Goal: Transaction & Acquisition: Subscribe to service/newsletter

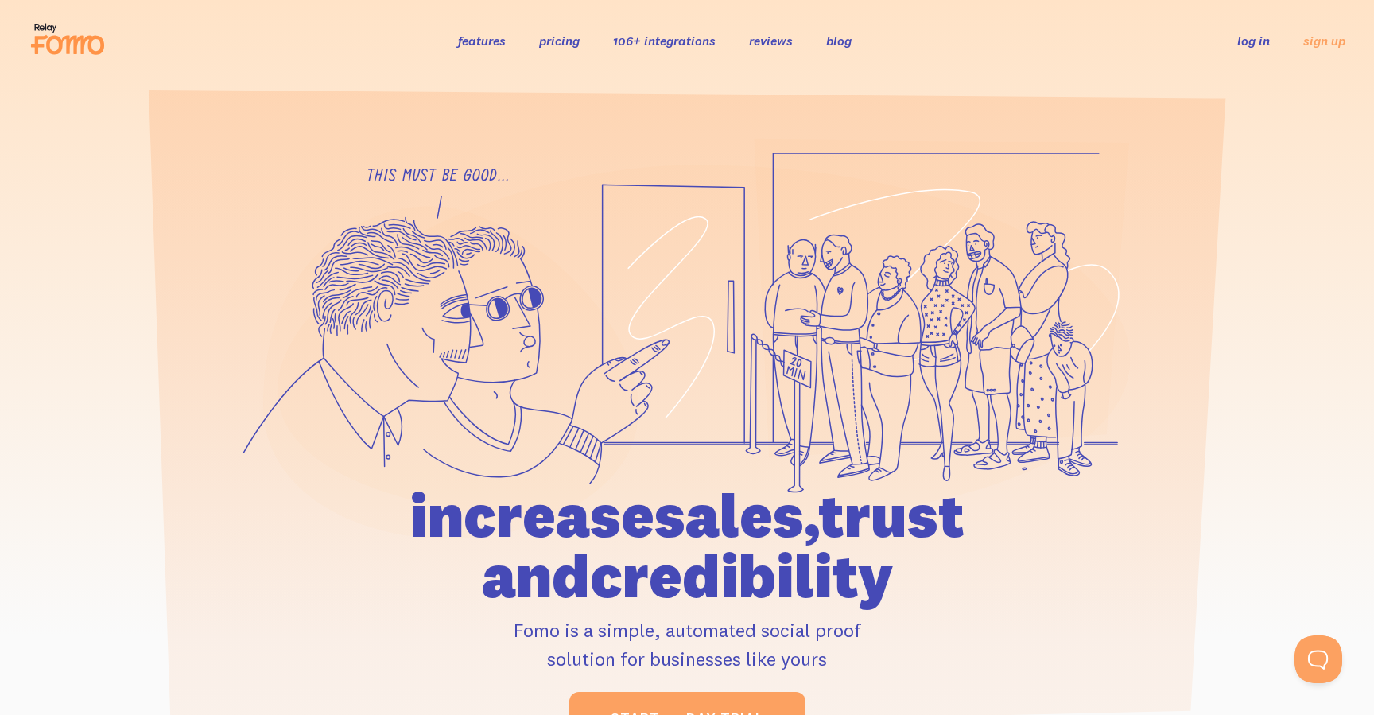
click at [560, 38] on link "pricing" at bounding box center [559, 41] width 41 height 16
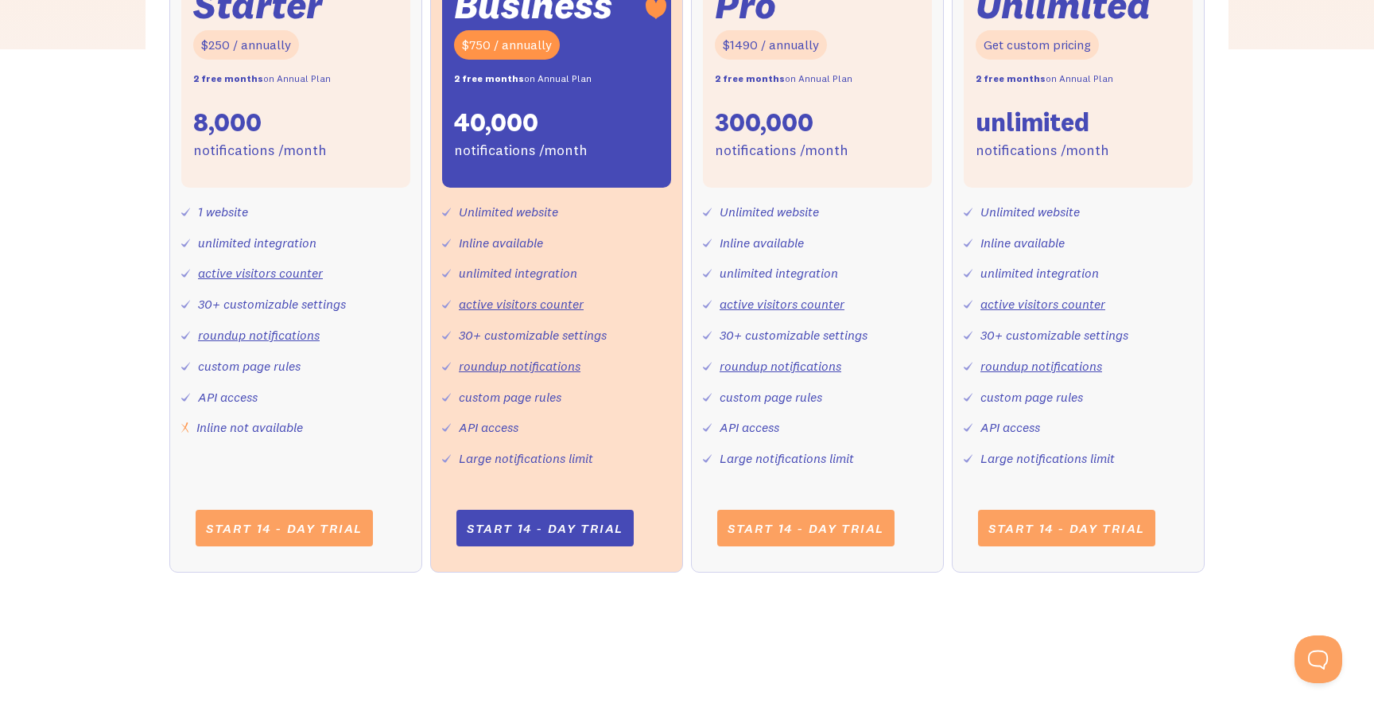
scroll to position [701, 0]
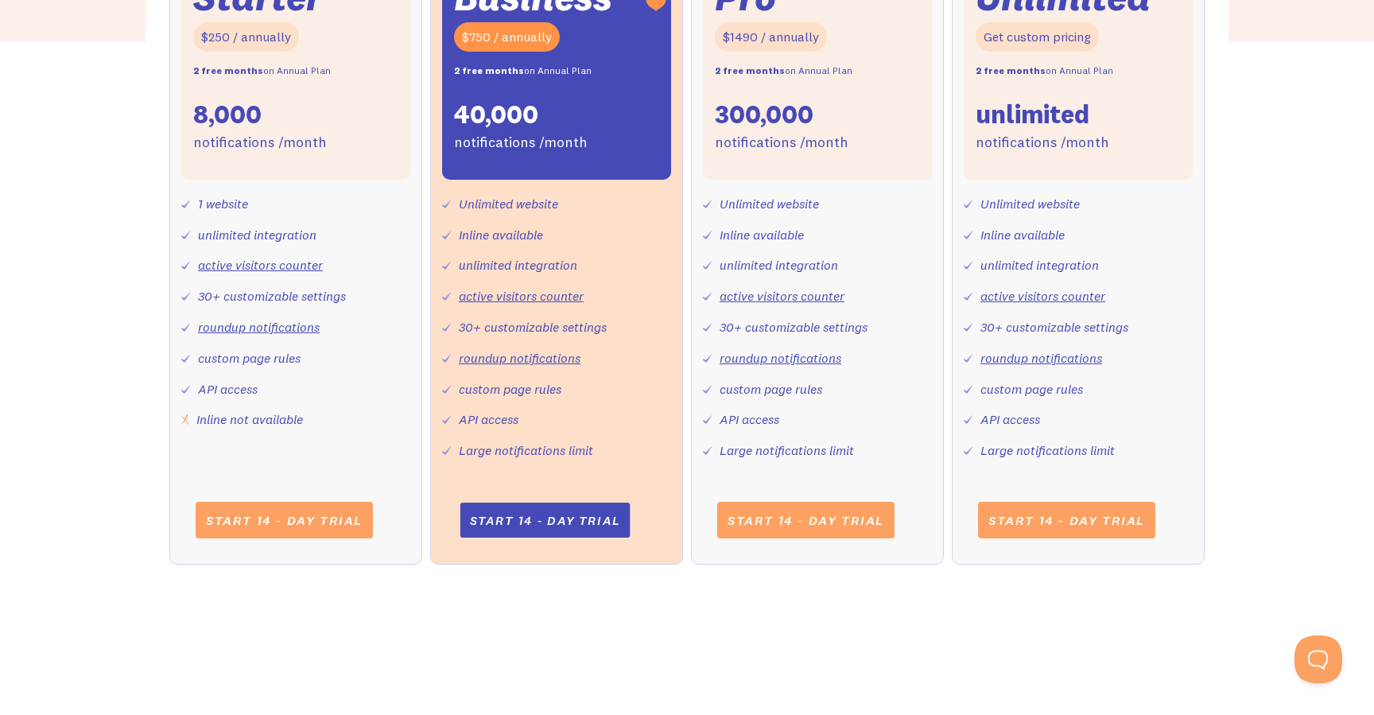
click at [531, 528] on link "Start 14 - day trial" at bounding box center [545, 520] width 170 height 35
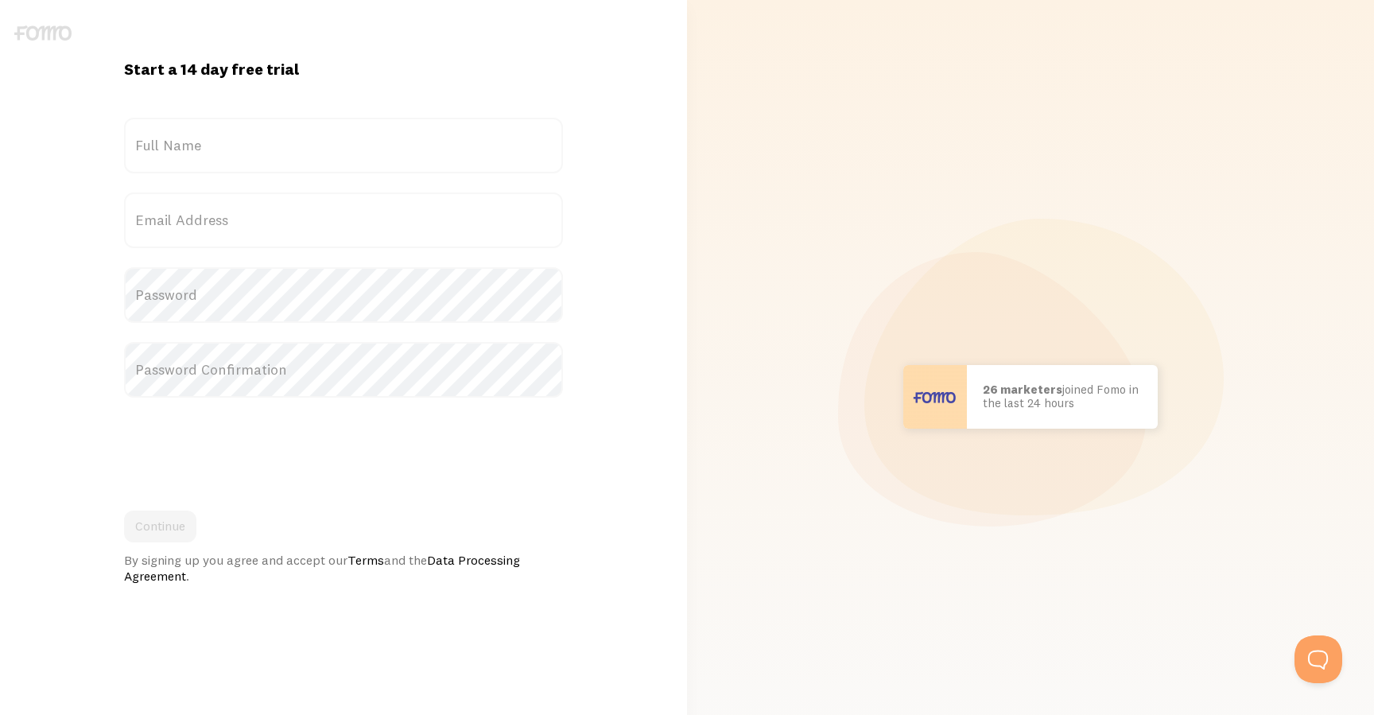
click at [531, 528] on div "Continue By signing up you agree and accept our Terms and the Data Processing A…" at bounding box center [343, 547] width 439 height 73
click at [6, 29] on div at bounding box center [43, 22] width 86 height 44
click at [45, 29] on img at bounding box center [42, 32] width 57 height 15
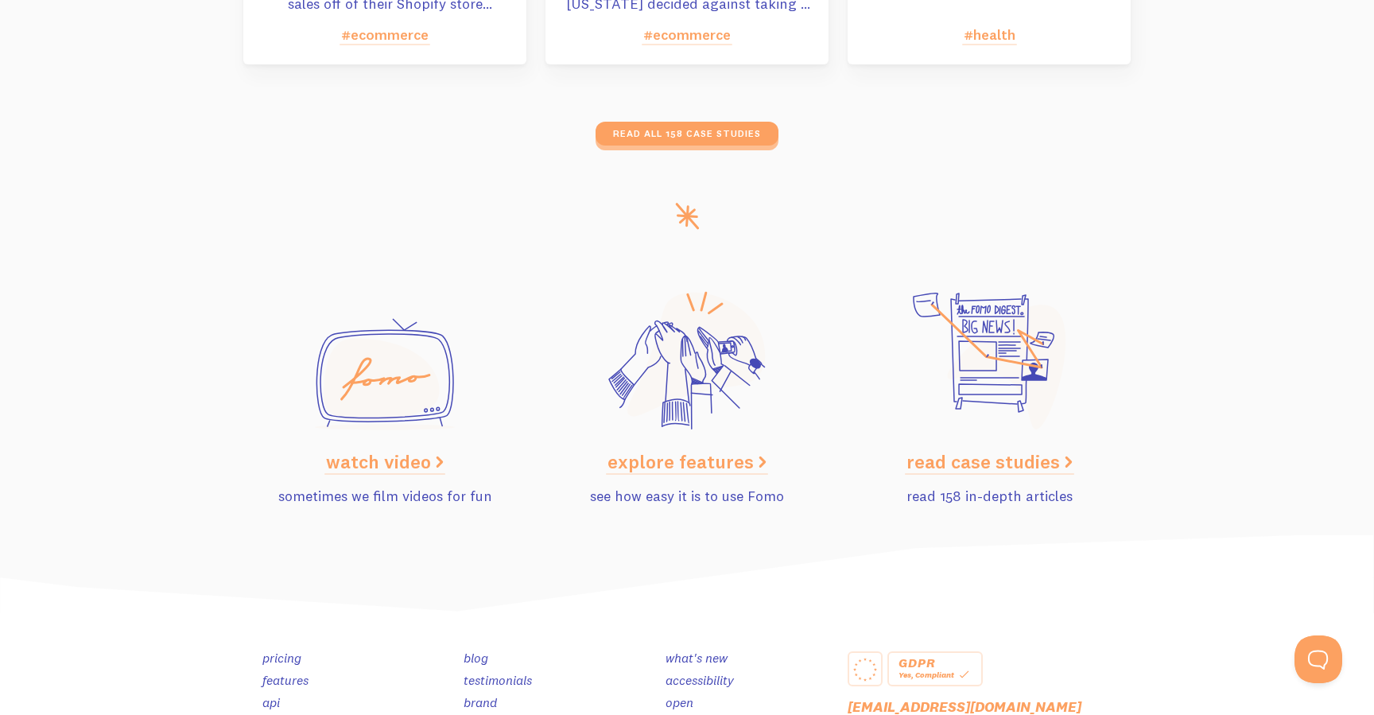
scroll to position [7980, 0]
